Goal: Task Accomplishment & Management: Use online tool/utility

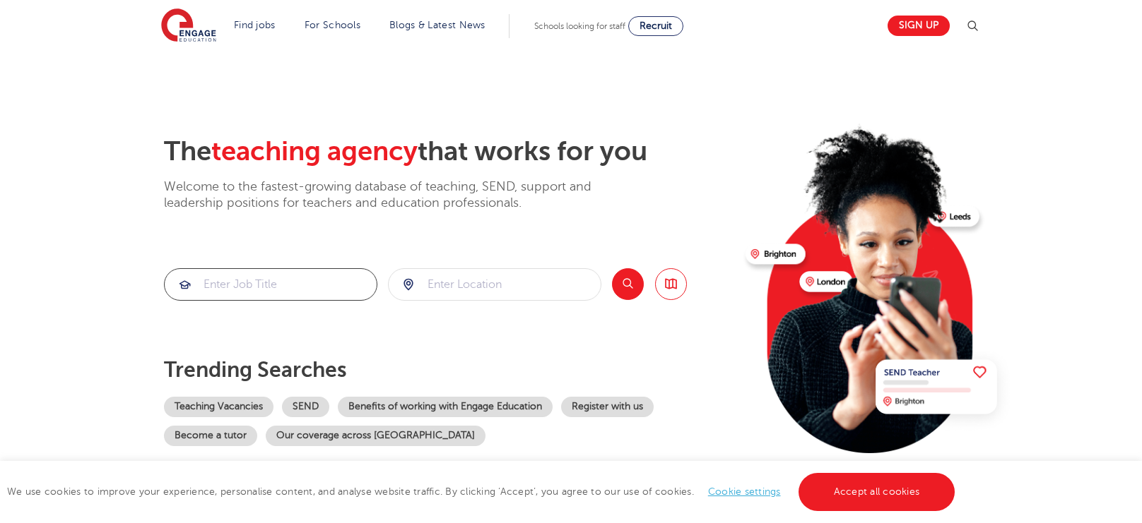
click at [244, 284] on input "search" at bounding box center [271, 284] width 212 height 31
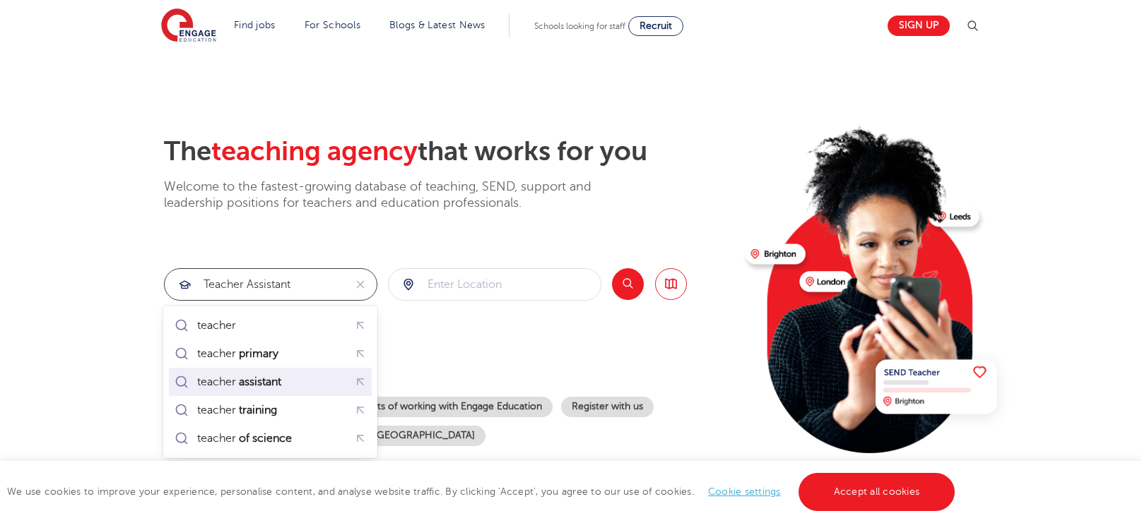
type input "teacher assistant"
click at [445, 289] on input "search" at bounding box center [495, 284] width 212 height 31
click at [632, 296] on button "Search" at bounding box center [628, 284] width 32 height 32
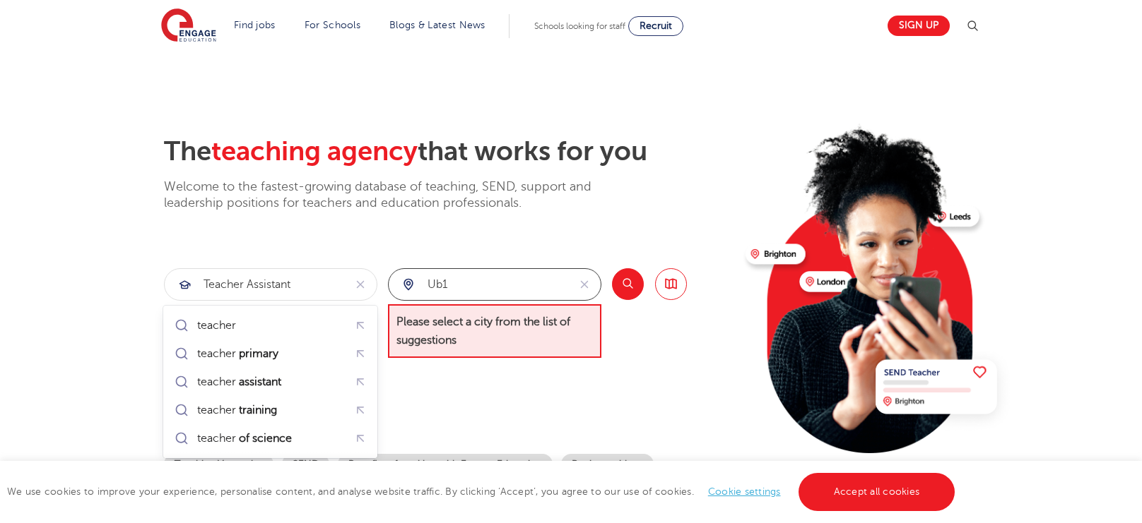
click at [482, 285] on input "ub1" at bounding box center [478, 284] width 179 height 31
type input "u"
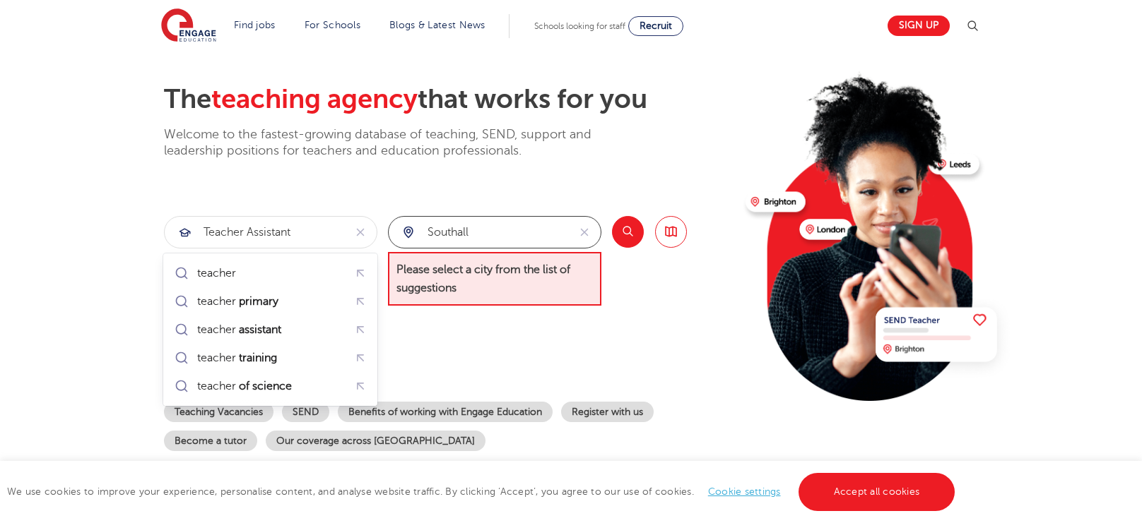
scroll to position [65, 0]
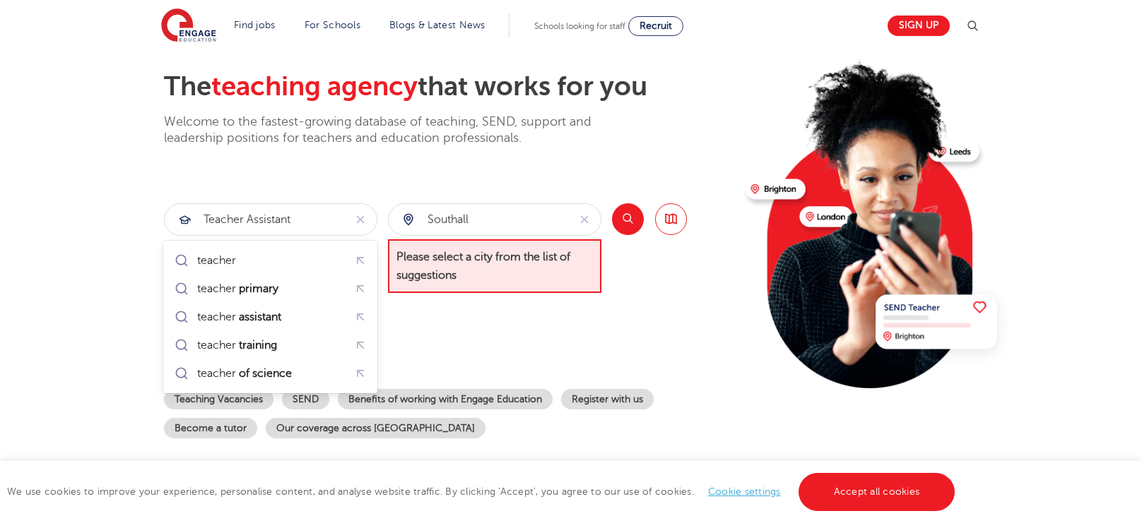
click at [557, 275] on span "Please select a city from the list of suggestions" at bounding box center [494, 266] width 213 height 54
click at [549, 221] on input "southall" at bounding box center [478, 219] width 179 height 31
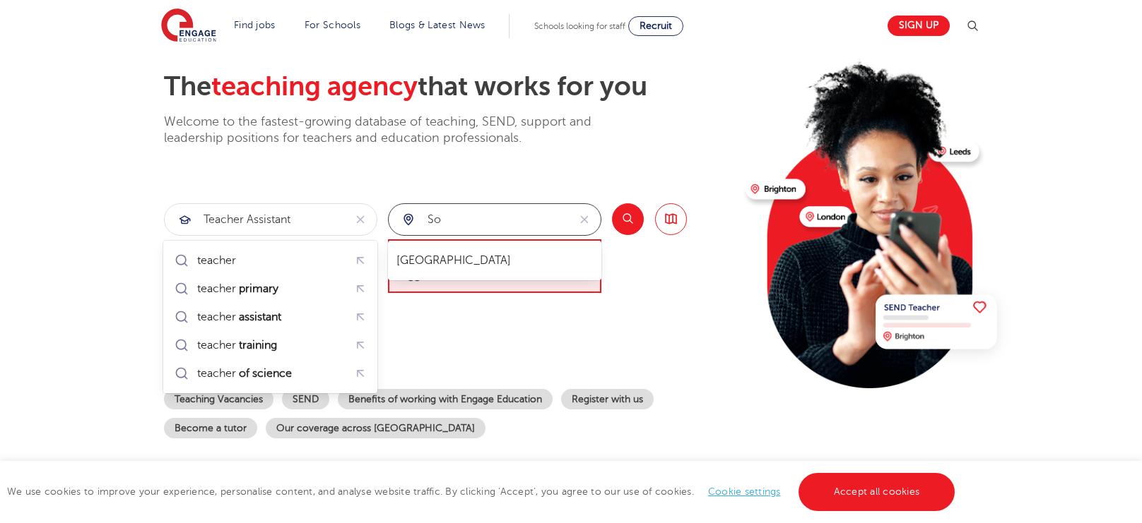
type input "s"
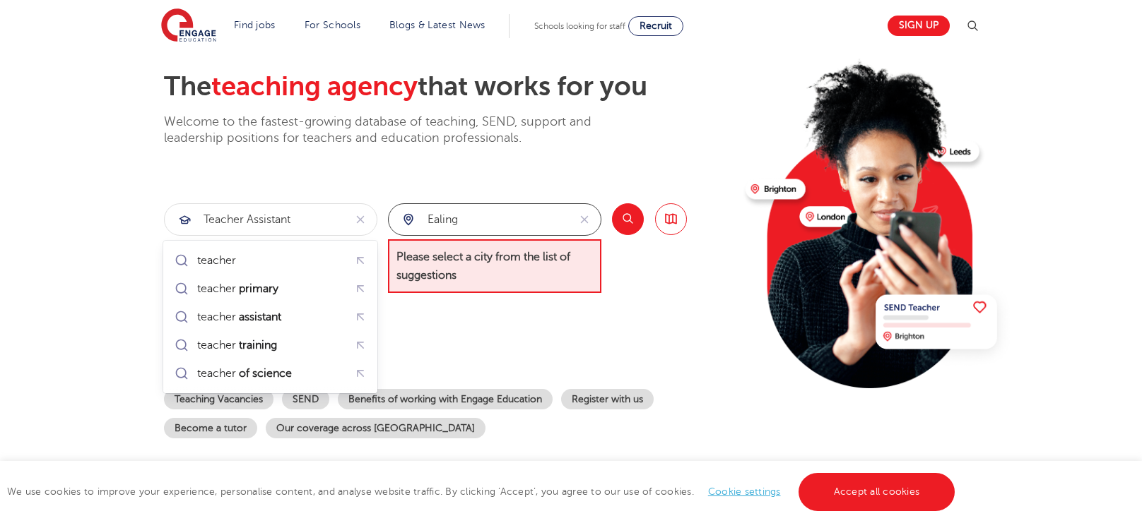
click at [504, 208] on input "Ealing" at bounding box center [478, 219] width 179 height 31
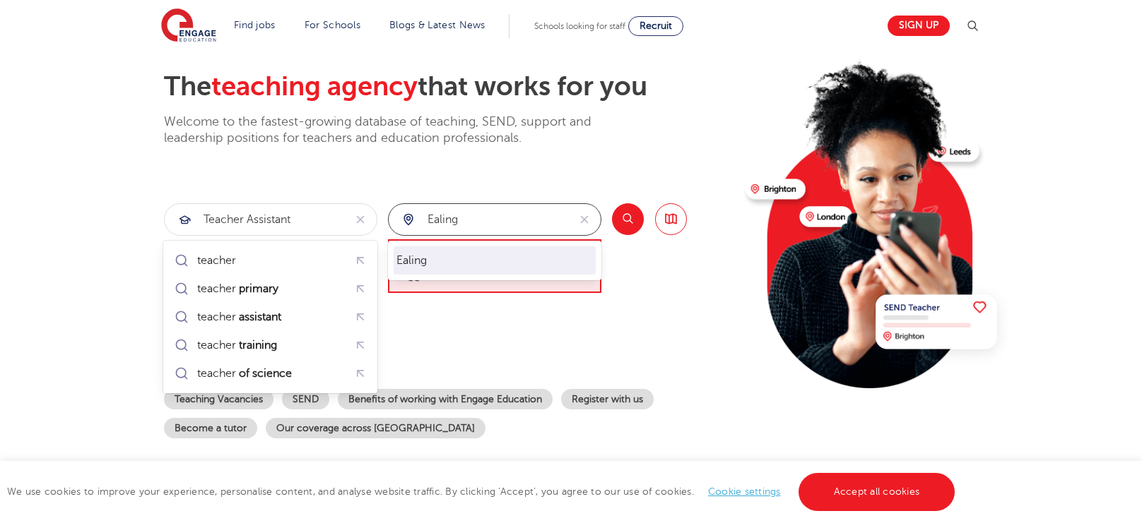
click at [471, 251] on li "Ealing" at bounding box center [494, 261] width 202 height 28
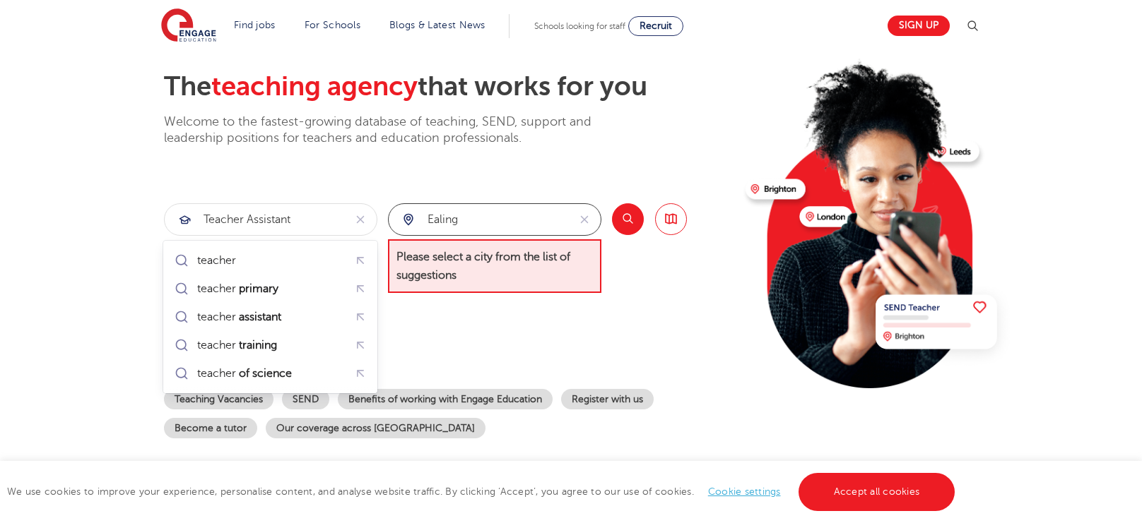
type input "Ealing"
click at [617, 214] on button "Search" at bounding box center [628, 219] width 32 height 32
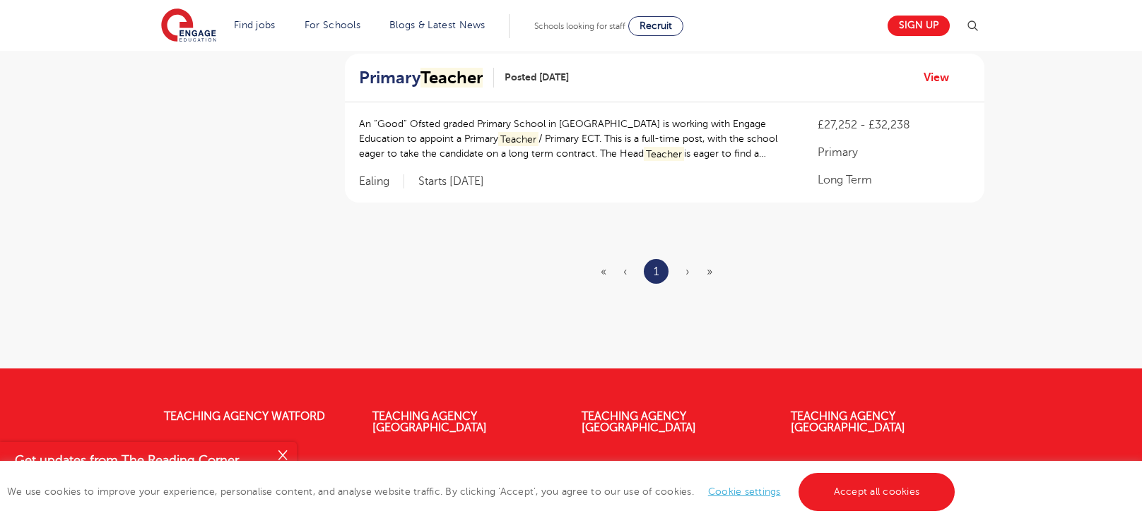
scroll to position [1038, 0]
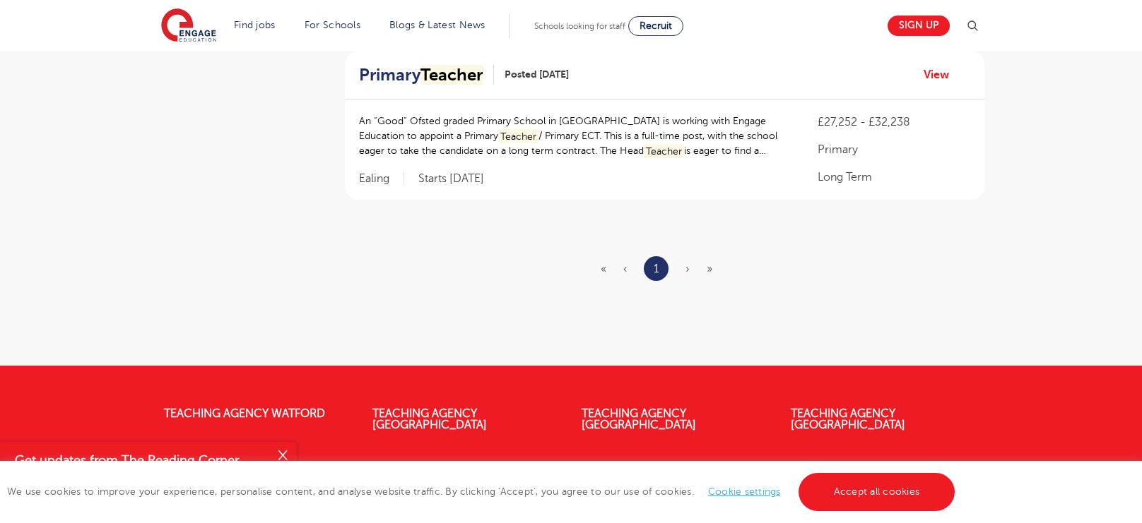
click at [690, 275] on ul "« ‹ 1 › »" at bounding box center [664, 268] width 129 height 25
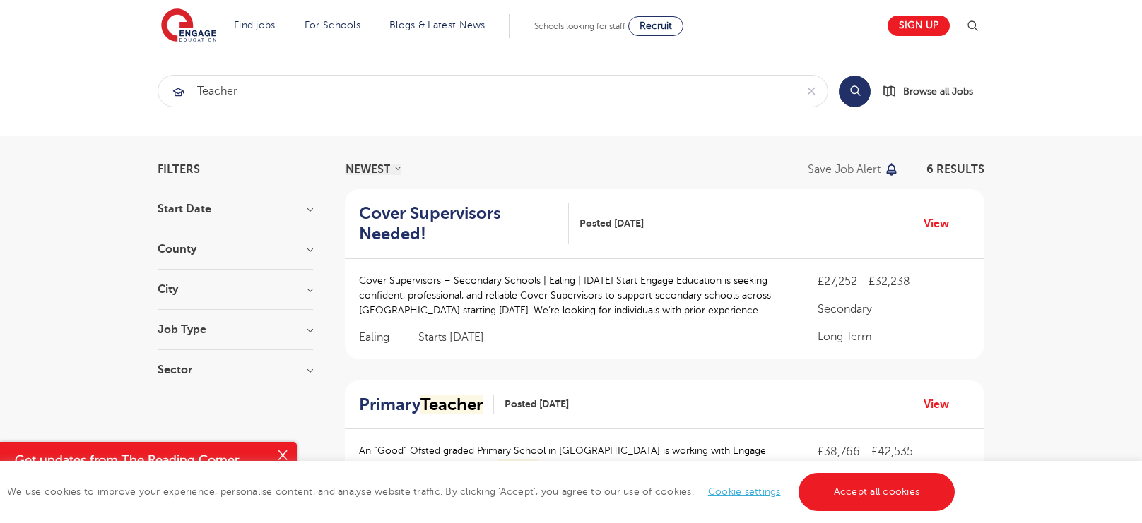
scroll to position [0, 0]
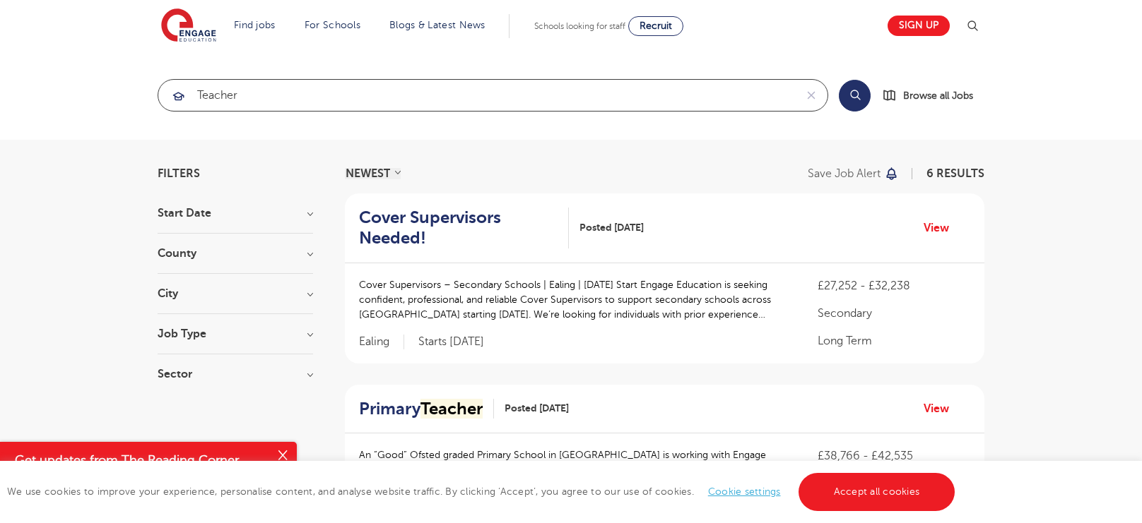
click at [374, 95] on input "teacher" at bounding box center [476, 95] width 637 height 31
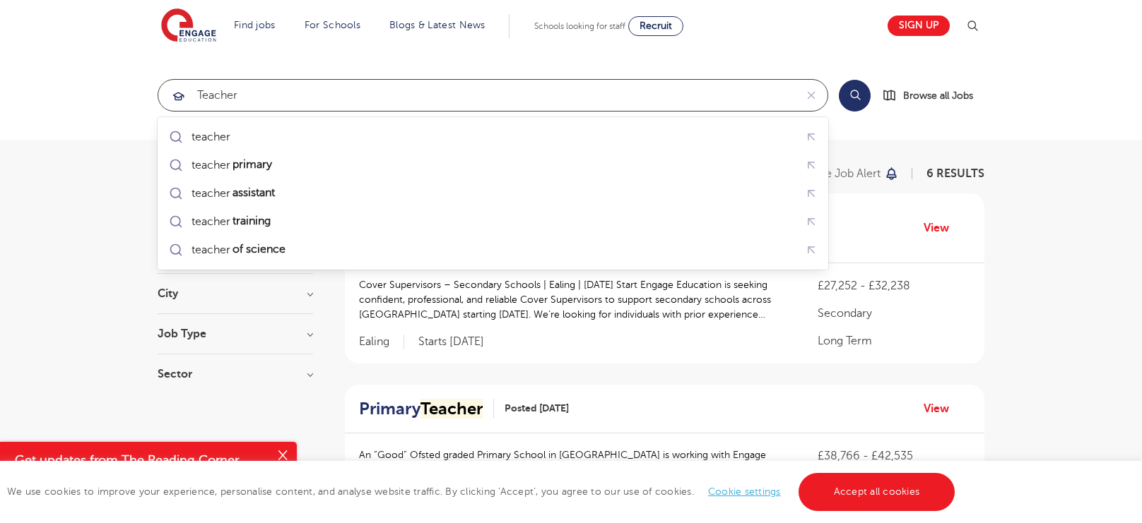
click at [277, 191] on mark "assistant" at bounding box center [253, 192] width 47 height 17
type input "teacher assistant"
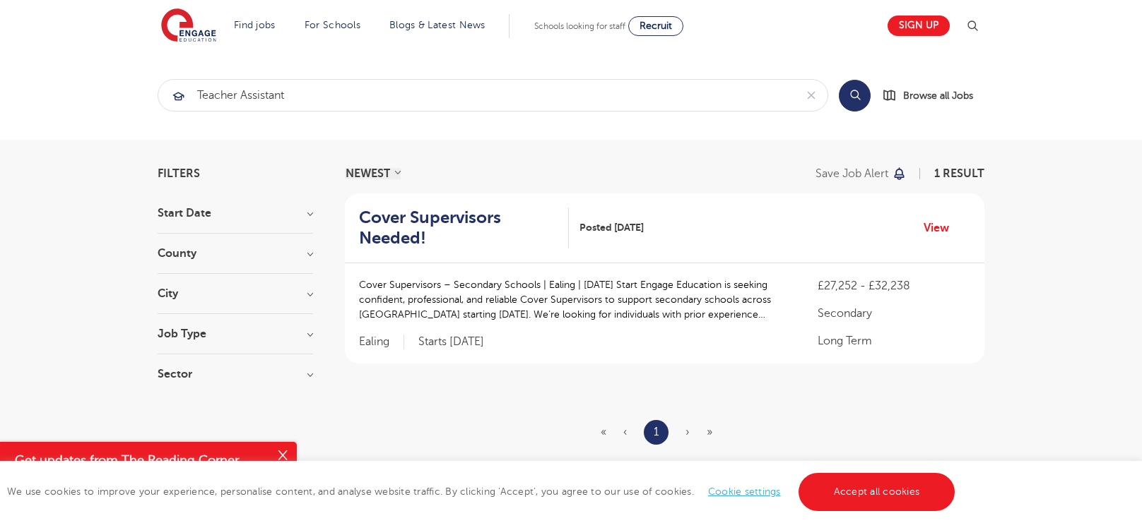
click at [844, 108] on div "Search Browse all Jobs" at bounding box center [912, 95] width 146 height 32
click at [848, 102] on button "Search" at bounding box center [855, 96] width 32 height 32
click at [852, 101] on button "Search" at bounding box center [855, 96] width 32 height 32
click at [938, 93] on span "Browse all Jobs" at bounding box center [938, 96] width 70 height 16
click at [200, 247] on section "Start Date September 1 Show more County London 165 Hertfordshire 28 Leeds 13 Ki…" at bounding box center [235, 301] width 155 height 187
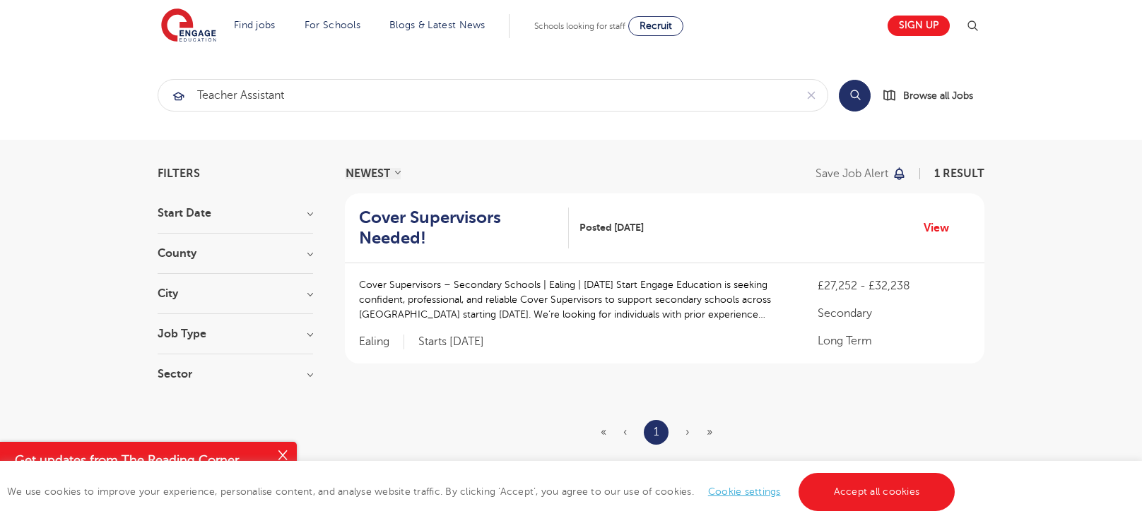
click at [310, 254] on h3 "County" at bounding box center [235, 253] width 155 height 11
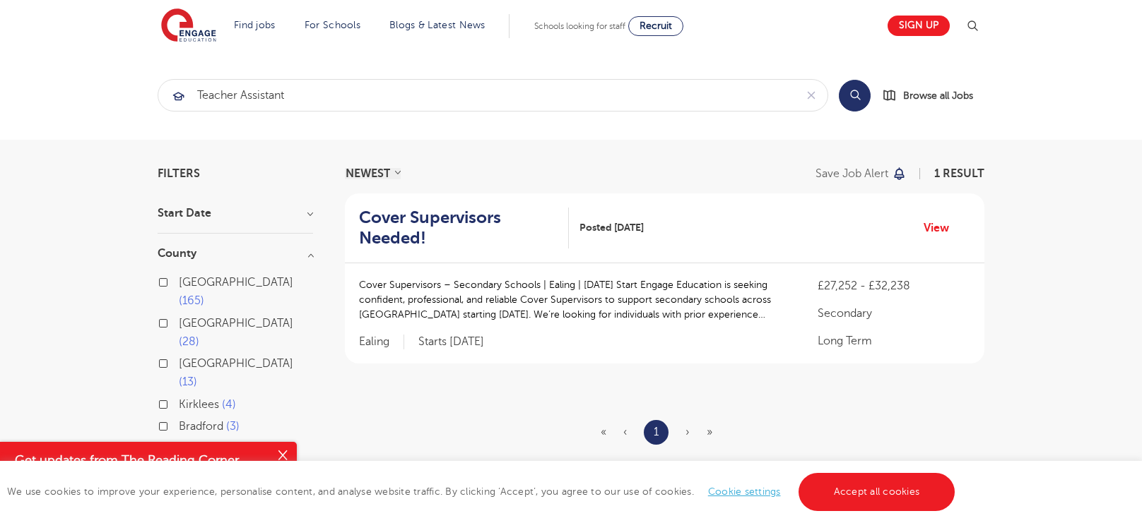
click at [201, 280] on span "[GEOGRAPHIC_DATA]" at bounding box center [236, 282] width 114 height 13
click at [188, 280] on input "London 165" at bounding box center [183, 280] width 9 height 9
checkbox input "true"
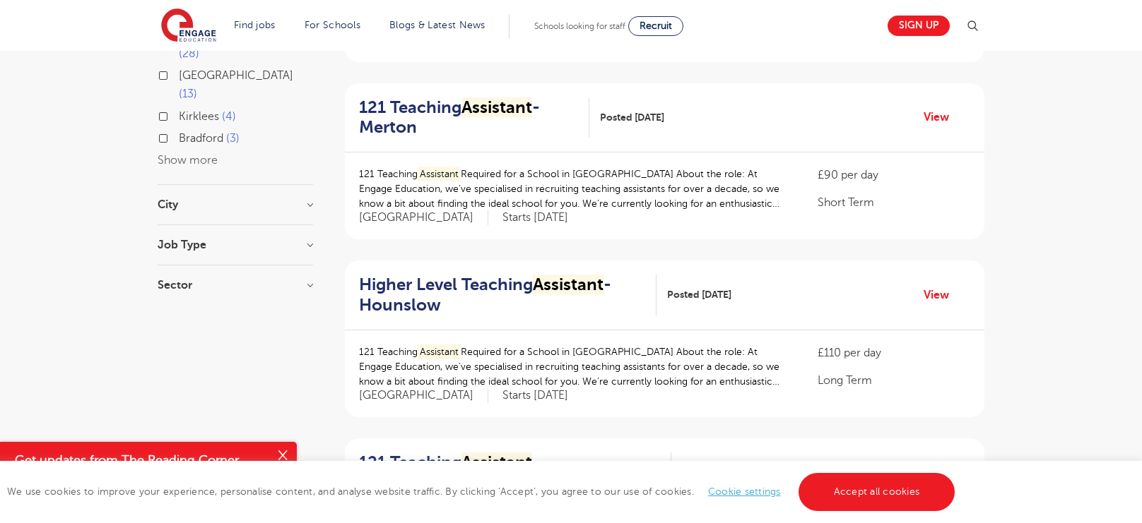
scroll to position [289, 0]
click at [309, 199] on h3 "City" at bounding box center [235, 204] width 155 height 11
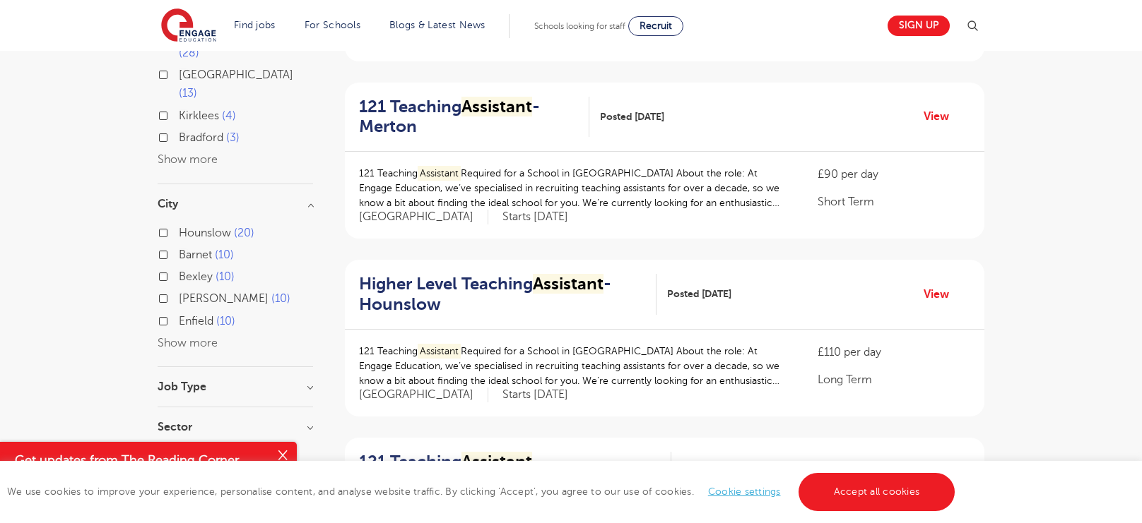
click at [200, 337] on button "Show more" at bounding box center [188, 343] width 60 height 13
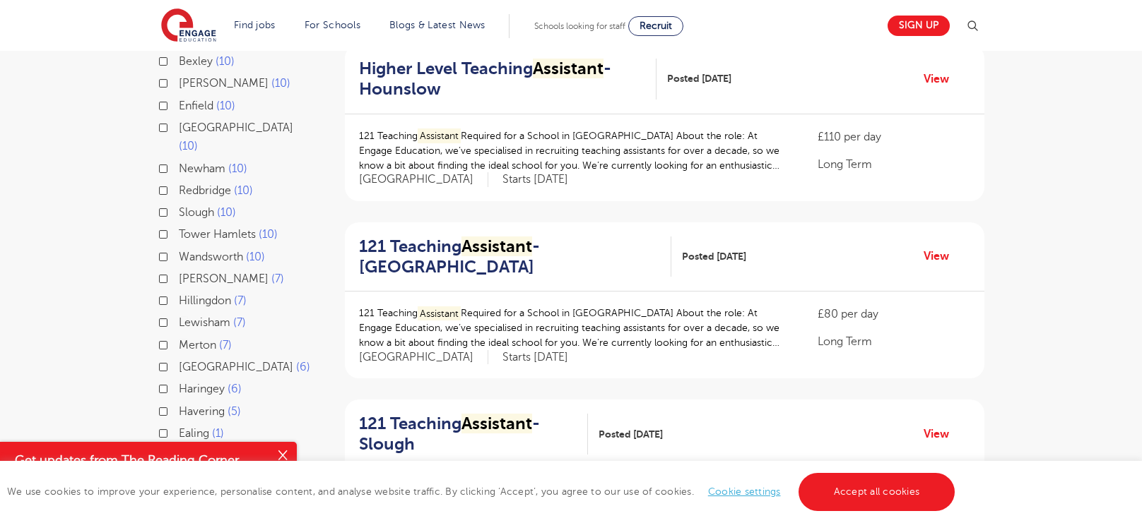
scroll to position [504, 0]
click at [220, 295] on span "Hillingdon" at bounding box center [205, 301] width 52 height 13
click at [188, 295] on input "Hillingdon 7" at bounding box center [183, 299] width 9 height 9
checkbox input "true"
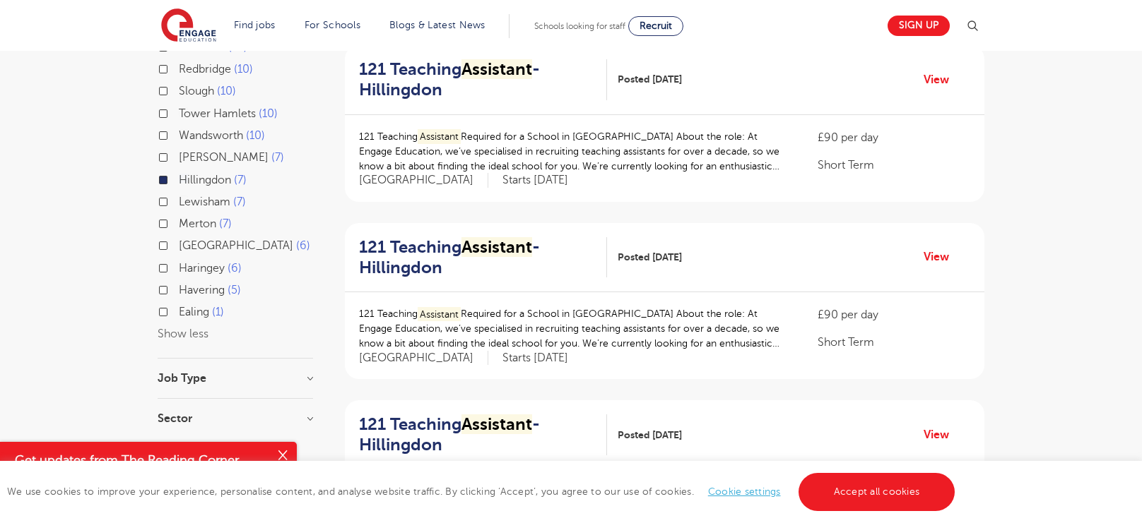
scroll to position [438, 0]
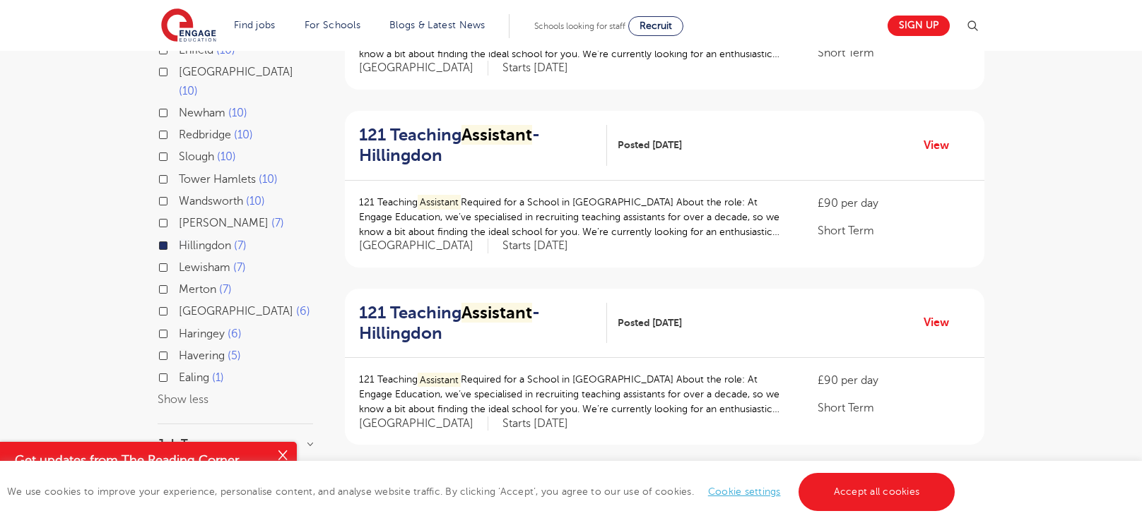
click at [179, 369] on label "Ealing 1" at bounding box center [201, 378] width 45 height 18
click at [179, 372] on input "Ealing 1" at bounding box center [183, 376] width 9 height 9
checkbox input "true"
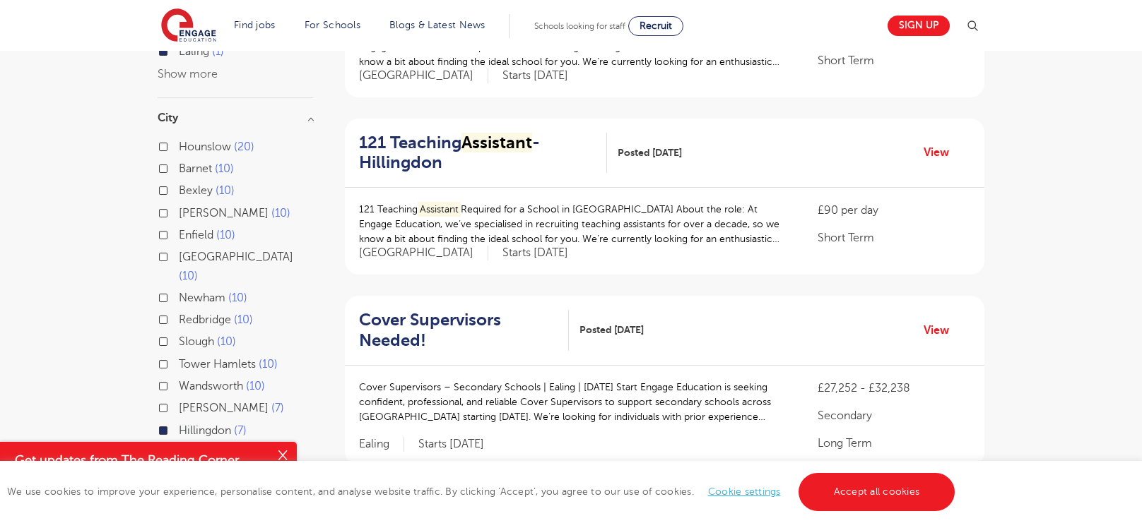
scroll to position [254, 0]
click at [229, 150] on span "Hounslow" at bounding box center [205, 146] width 52 height 13
click at [188, 149] on input "Hounslow 20" at bounding box center [183, 144] width 9 height 9
checkbox input "true"
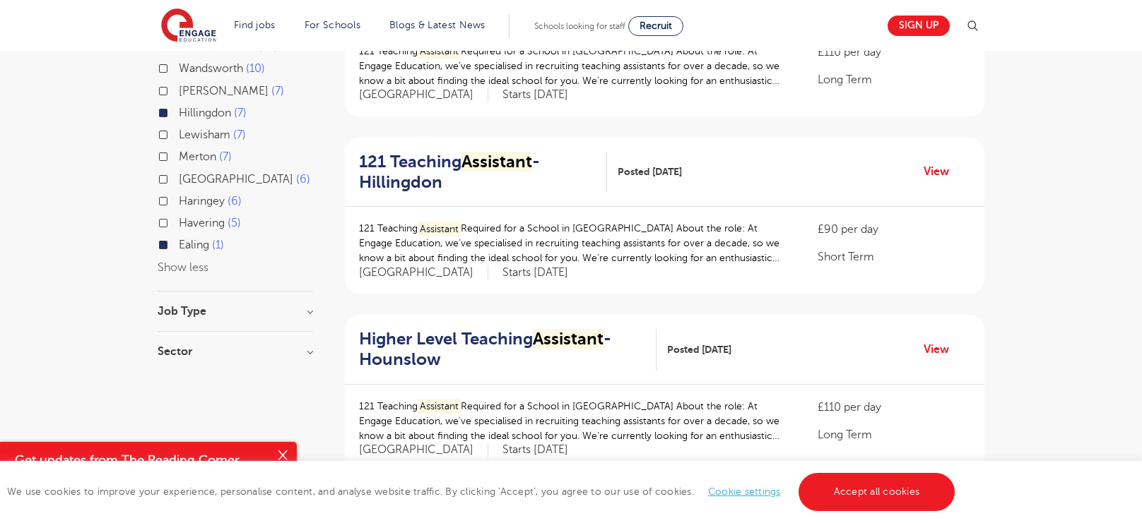
scroll to position [588, 0]
click at [259, 307] on h3 "Job Type" at bounding box center [235, 312] width 155 height 11
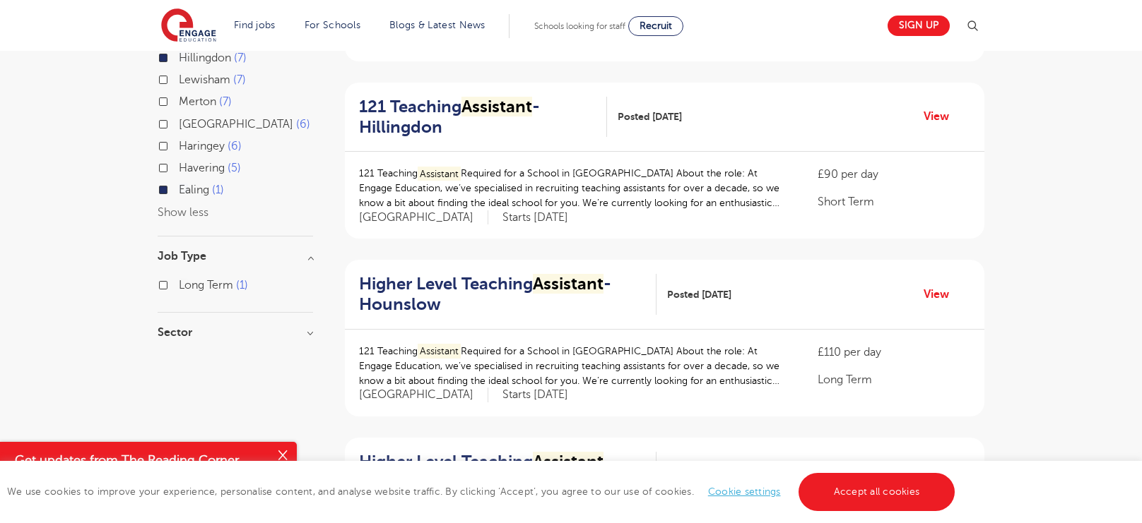
scroll to position [698, 0]
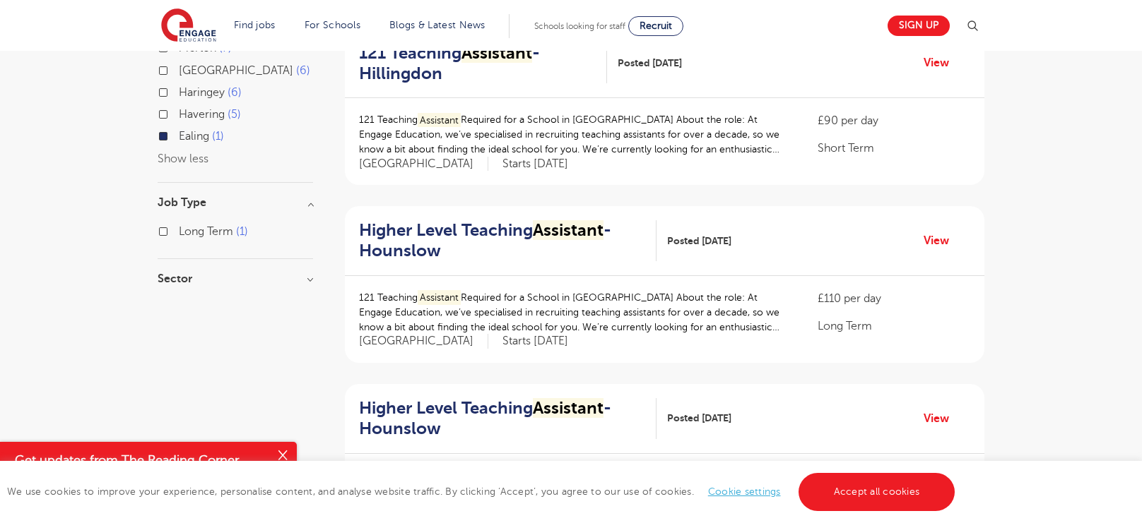
click at [211, 273] on h3 "Sector" at bounding box center [235, 278] width 155 height 11
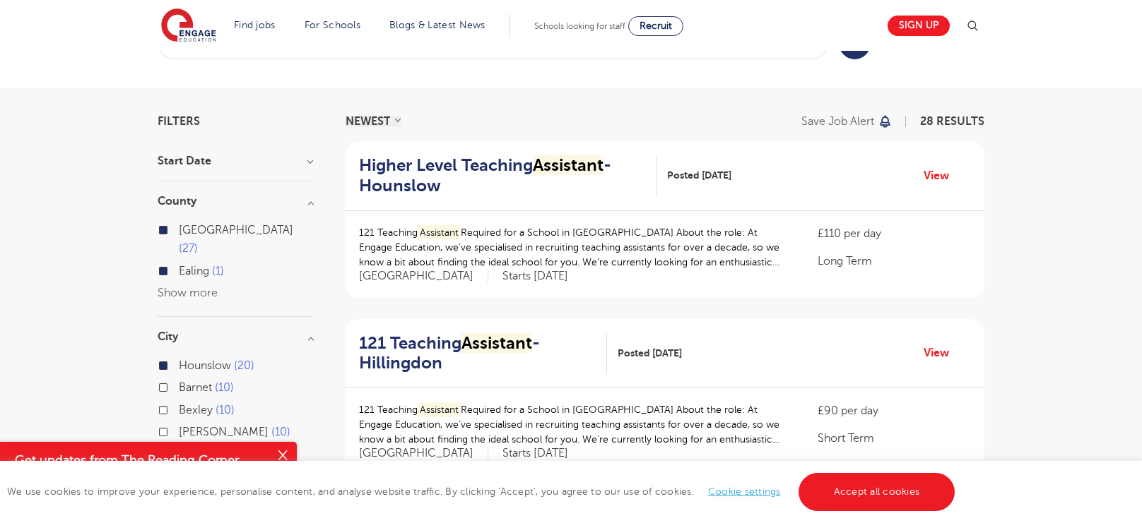
scroll to position [0, 0]
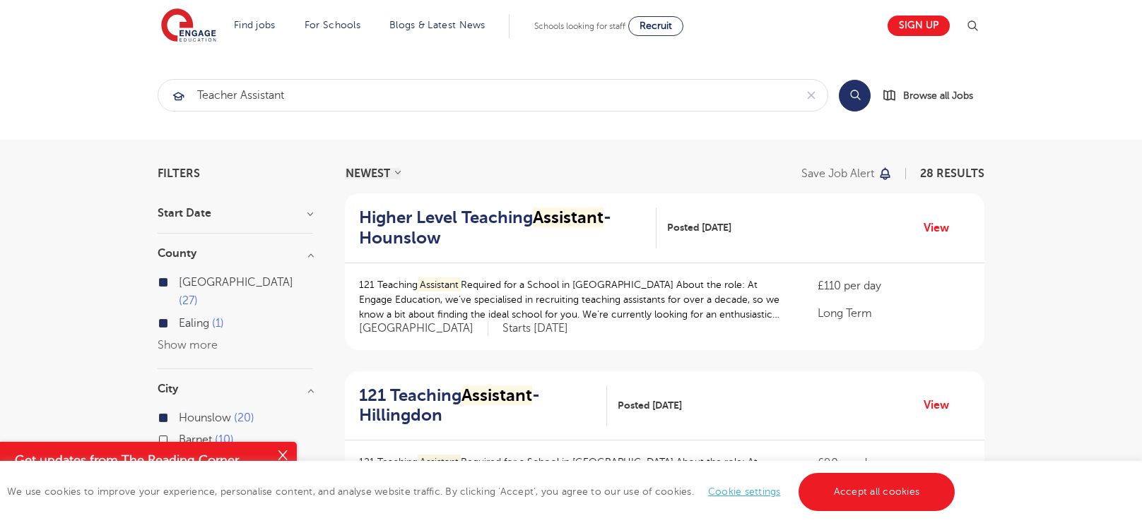
click at [302, 211] on h3 "Start Date" at bounding box center [235, 213] width 155 height 11
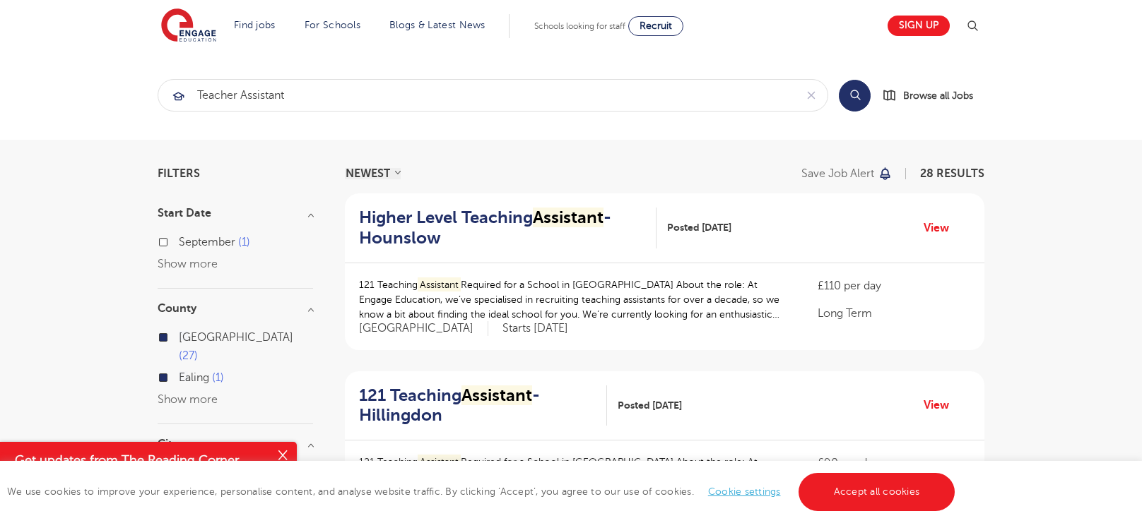
click at [161, 253] on div "September 1" at bounding box center [235, 244] width 155 height 22
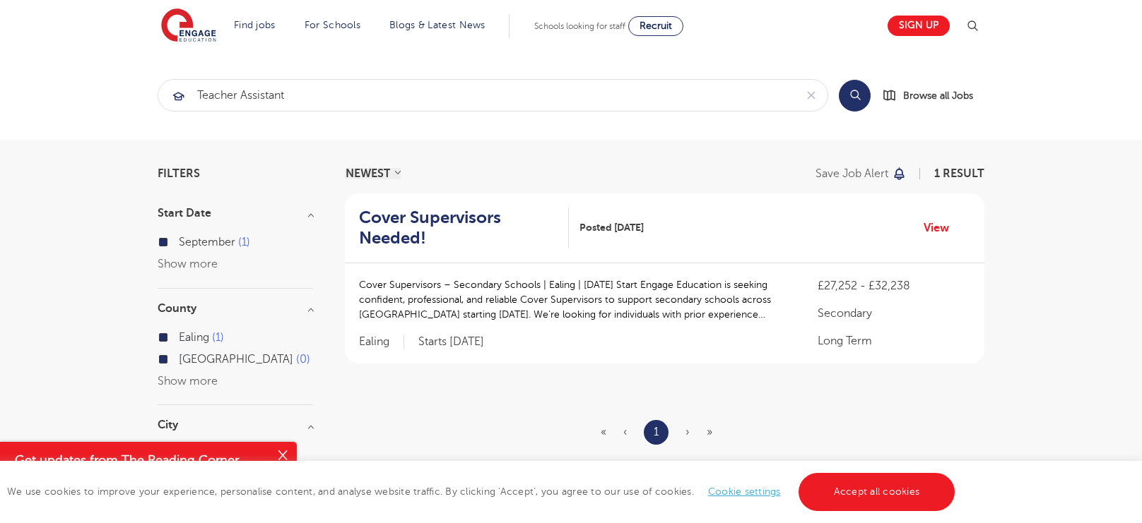
click at [179, 240] on input "September 1" at bounding box center [183, 240] width 9 height 9
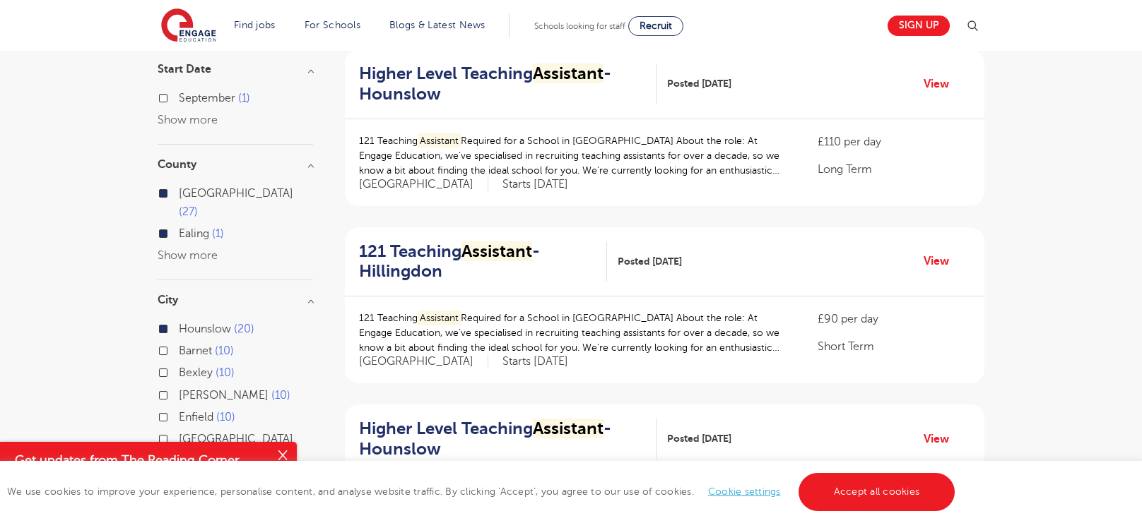
scroll to position [145, 0]
click at [199, 227] on span "Ealing" at bounding box center [194, 233] width 30 height 13
click at [188, 227] on input "Ealing 1" at bounding box center [183, 231] width 9 height 9
checkbox input "false"
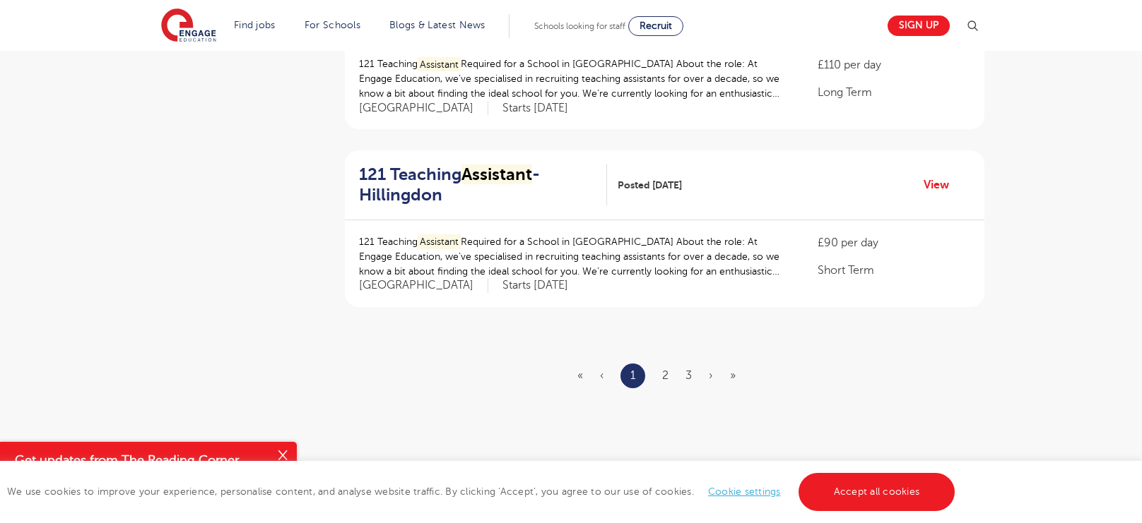
scroll to position [1680, 0]
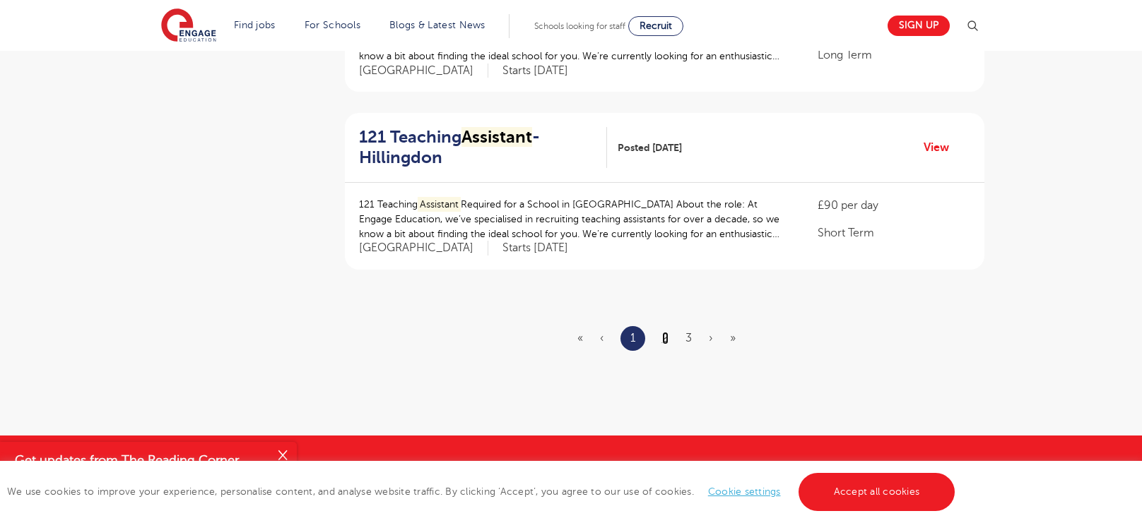
click at [664, 336] on link "2" at bounding box center [665, 338] width 6 height 13
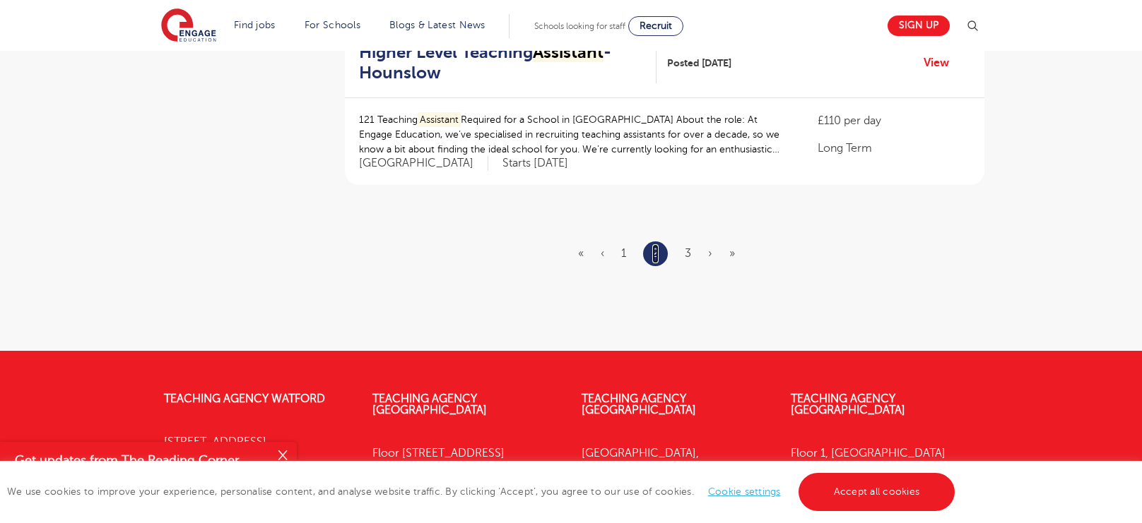
scroll to position [1775, 0]
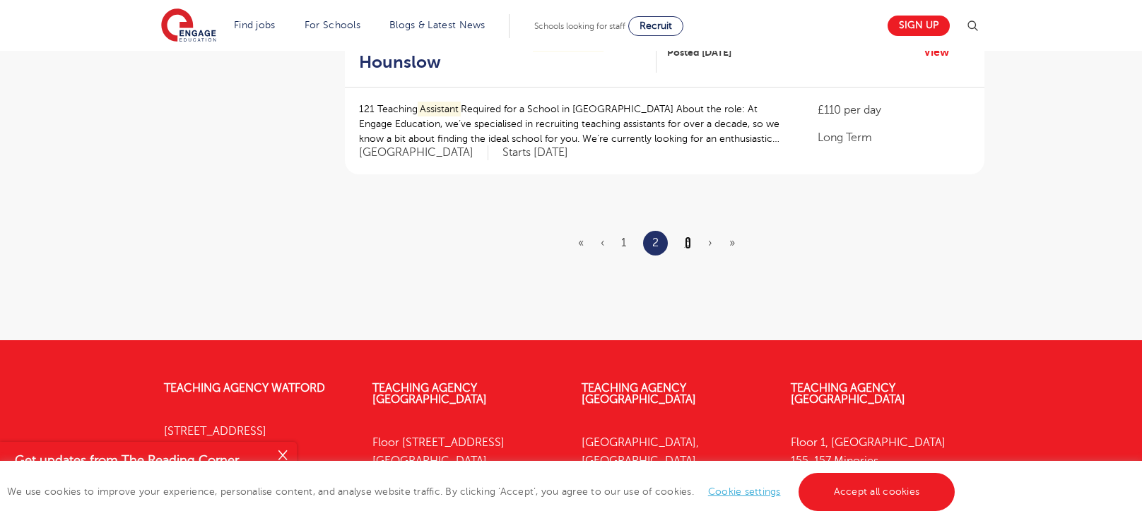
click at [687, 244] on link "3" at bounding box center [688, 243] width 6 height 13
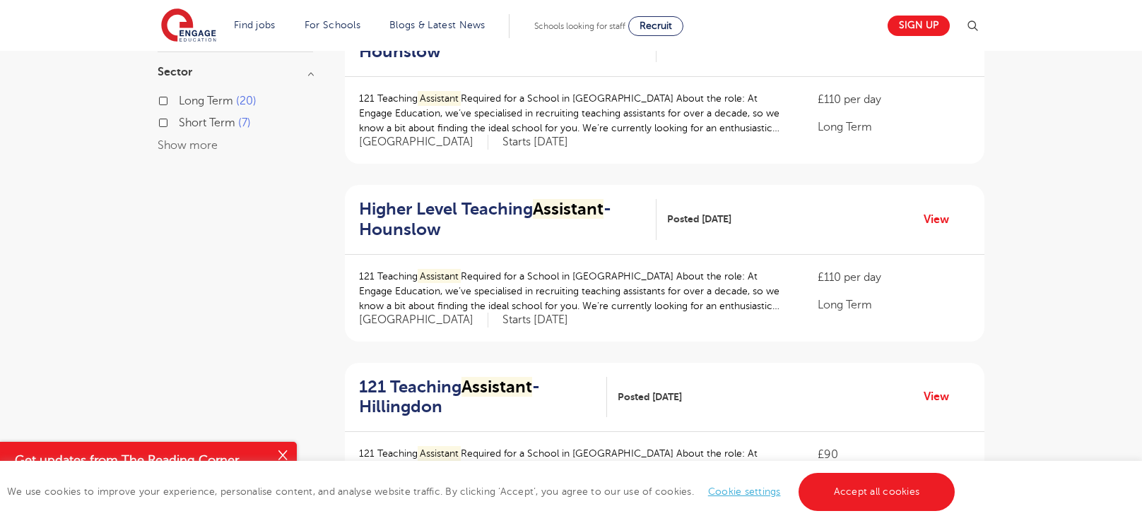
scroll to position [896, 0]
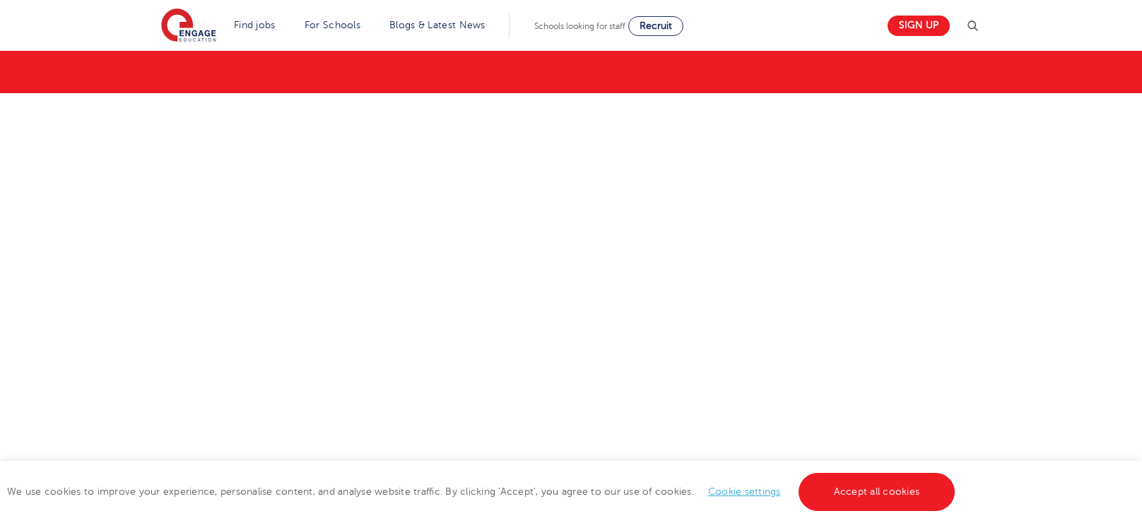
scroll to position [116, 0]
